Goal: Task Accomplishment & Management: Manage account settings

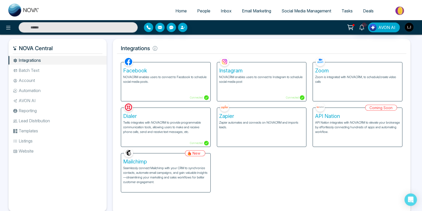
click at [178, 9] on span "Home" at bounding box center [180, 10] width 11 height 5
select select "*"
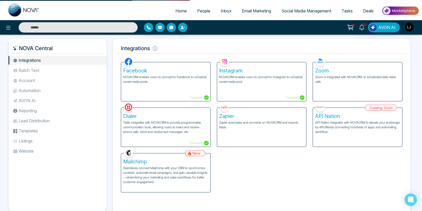
select select "*"
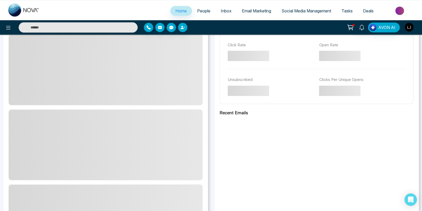
scroll to position [137, 0]
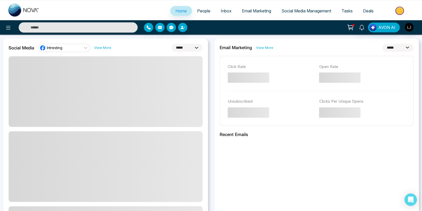
click at [61, 43] on div "**********" at bounding box center [105, 160] width 205 height 244
click at [61, 51] on div "Intresting" at bounding box center [51, 48] width 23 height 6
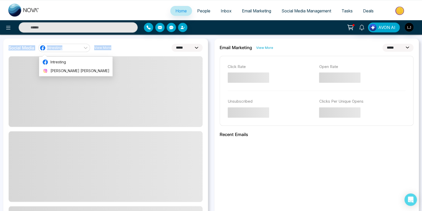
drag, startPoint x: 61, startPoint y: 73, endPoint x: 165, endPoint y: 48, distance: 107.7
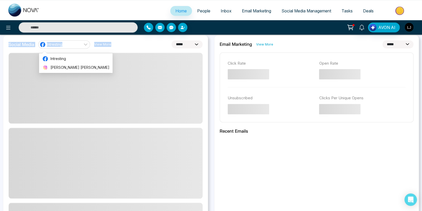
click at [412, 27] on img "button" at bounding box center [409, 27] width 9 height 9
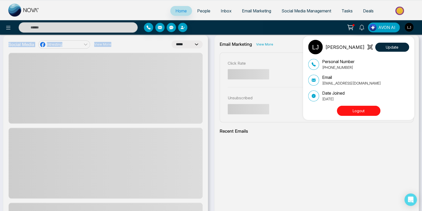
scroll to position [141, 0]
click at [348, 109] on button "Logout" at bounding box center [358, 111] width 43 height 10
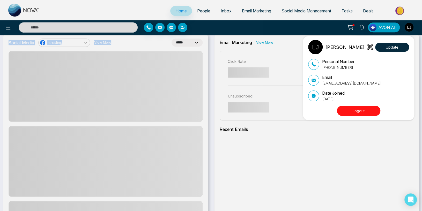
click at [356, 107] on button "Logout" at bounding box center [358, 111] width 43 height 10
click at [347, 107] on button "Logout" at bounding box center [358, 111] width 43 height 10
click at [358, 110] on button "Logout" at bounding box center [358, 111] width 43 height 10
click at [357, 110] on button "Logout" at bounding box center [358, 111] width 43 height 10
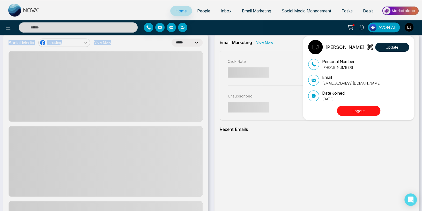
click at [357, 110] on button "Logout" at bounding box center [358, 111] width 43 height 10
